Goal: Task Accomplishment & Management: Use online tool/utility

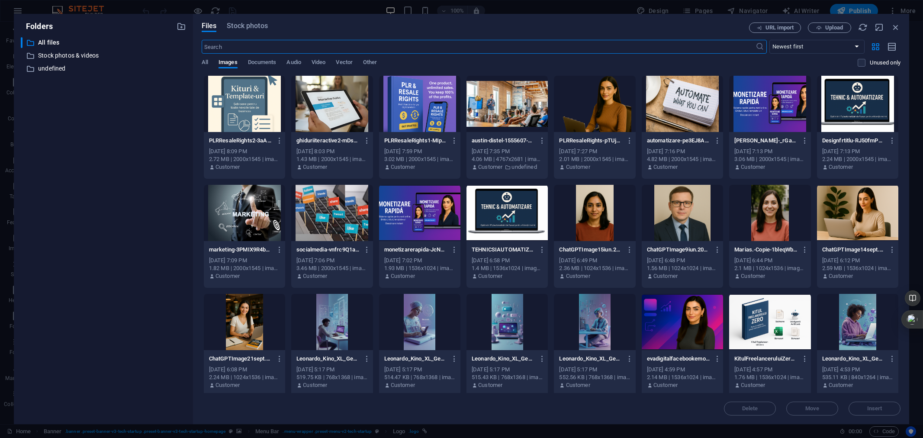
select select "px"
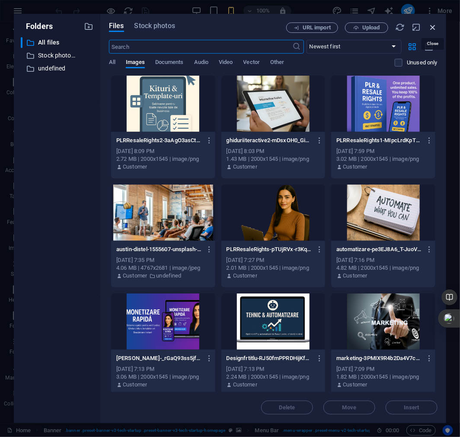
click at [433, 28] on icon "button" at bounding box center [433, 28] width 10 height 10
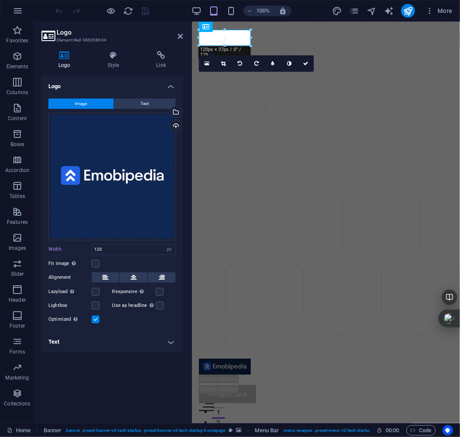
drag, startPoint x: 259, startPoint y: 269, endPoint x: 159, endPoint y: 261, distance: 99.8
click at [159, 261] on aside "Logo Element #ed-986058604 Logo Style Link Logo Image Text Drag files here, cli…" at bounding box center [114, 223] width 158 height 402
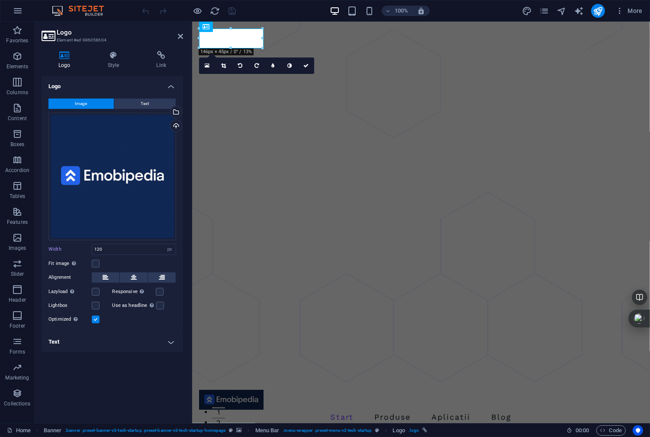
type input "149"
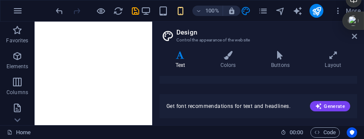
select select "px"
select select "400"
select select "px"
